Goal: Find specific page/section: Find specific page/section

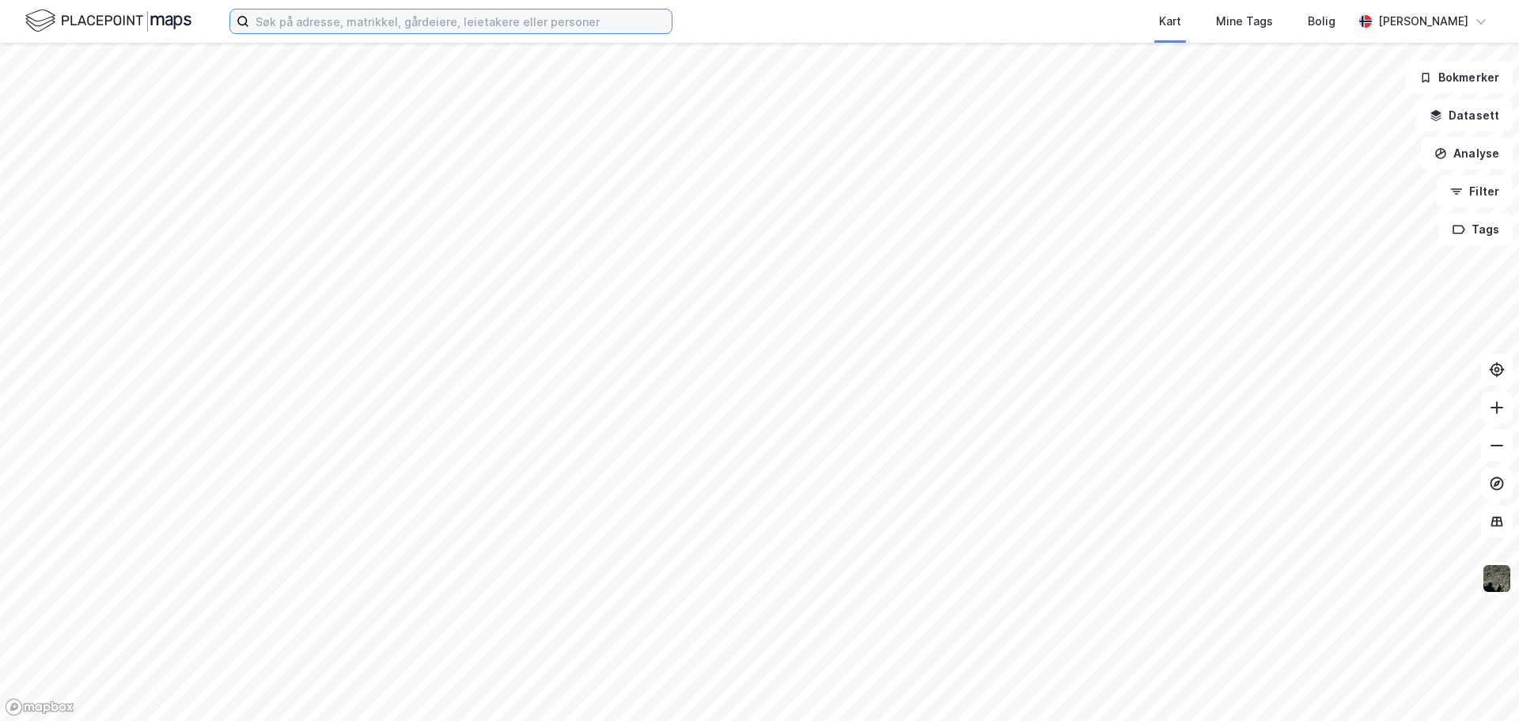
click at [394, 25] on input at bounding box center [460, 21] width 422 height 24
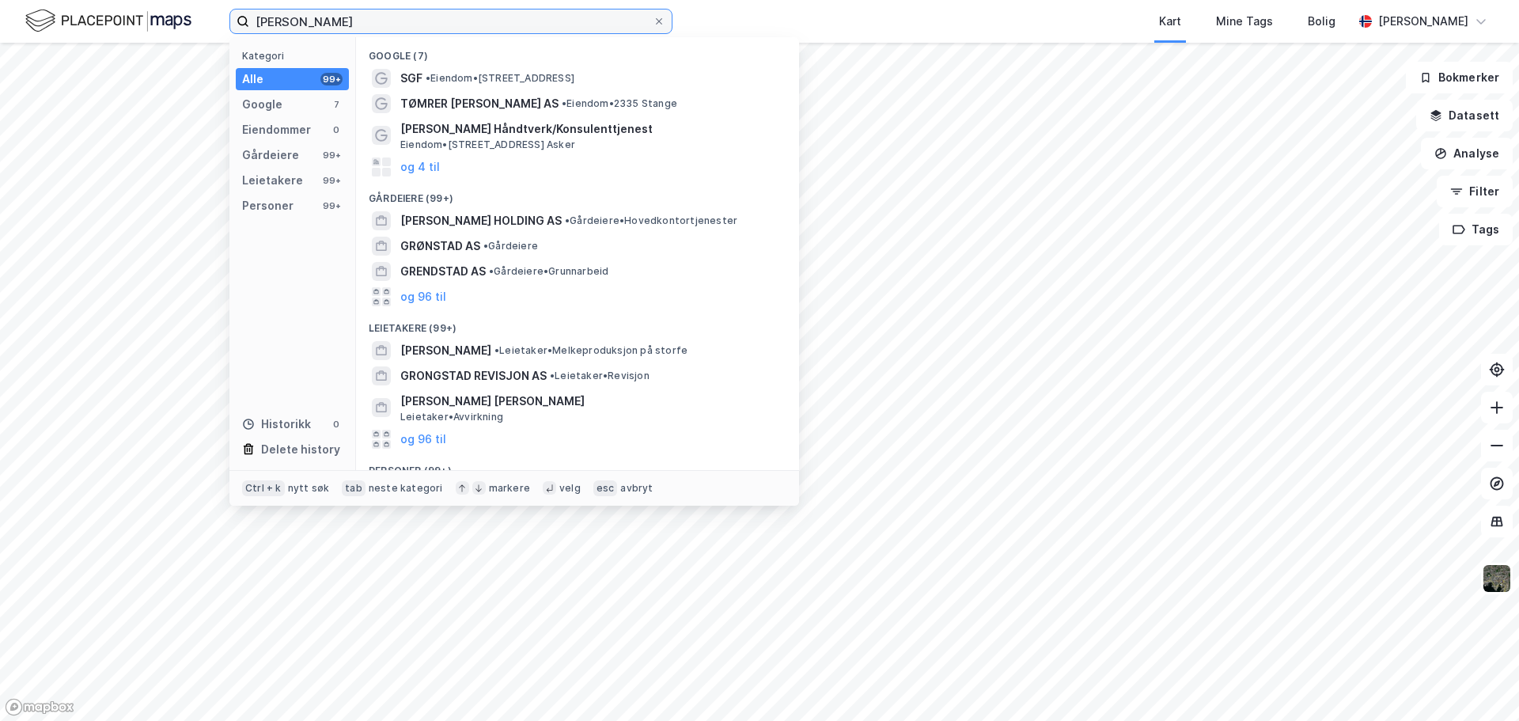
type input "[PERSON_NAME]"
